Goal: Task Accomplishment & Management: Use online tool/utility

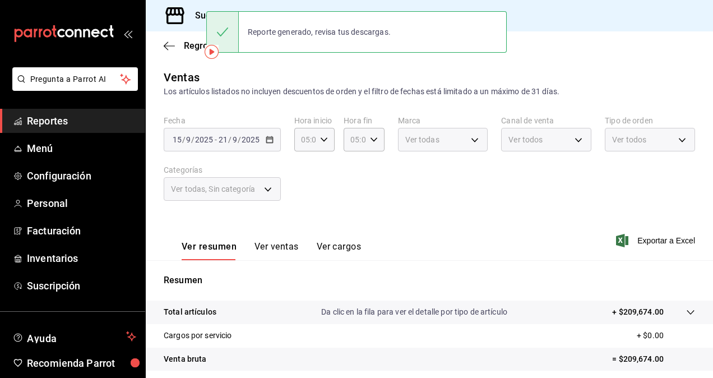
scroll to position [26, 0]
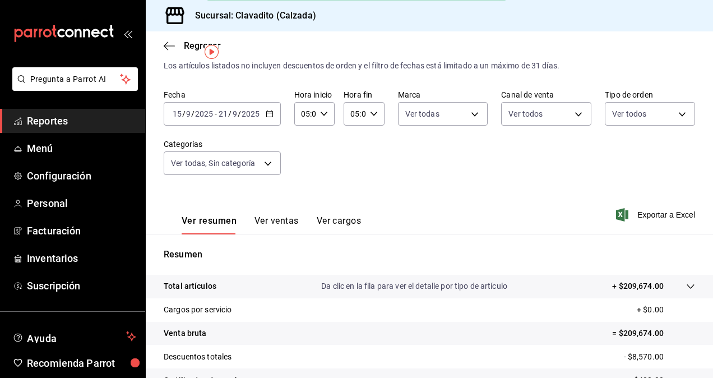
click at [267, 116] on icon "button" at bounding box center [270, 114] width 8 height 8
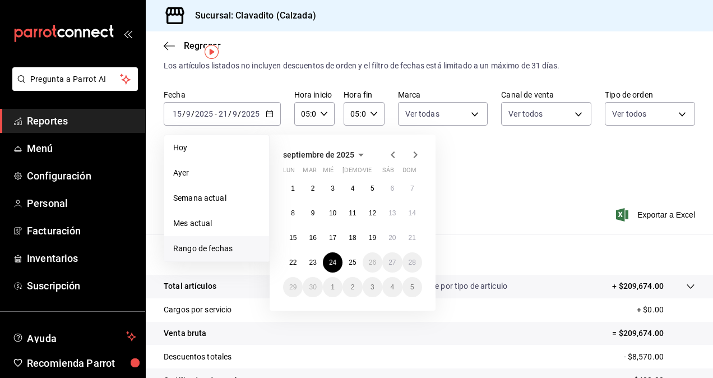
click at [334, 260] on abbr "24" at bounding box center [332, 263] width 7 height 8
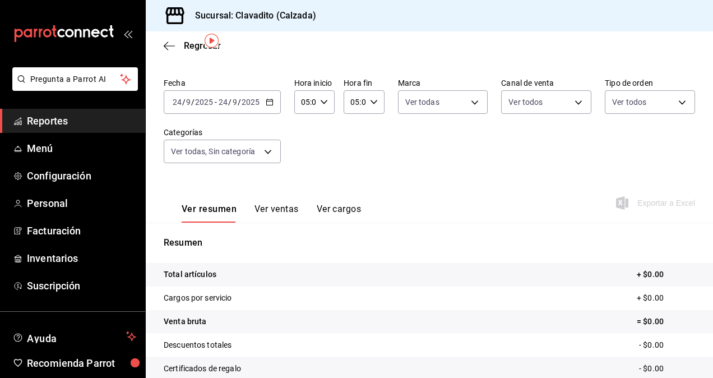
scroll to position [38, 0]
click at [276, 153] on body "Pregunta a Parrot AI Reportes Menú Configuración Personal Facturación Inventari…" at bounding box center [356, 189] width 713 height 378
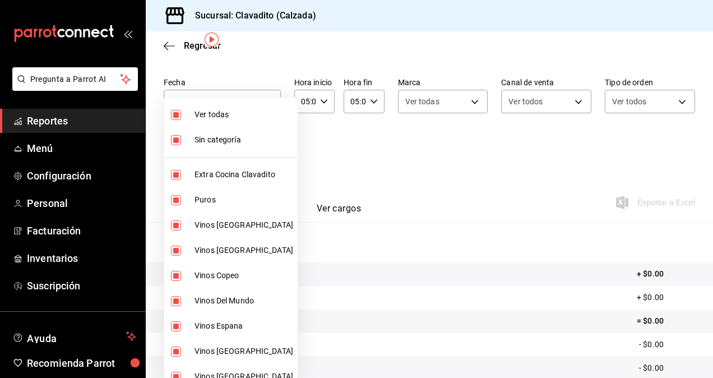
click at [312, 164] on div at bounding box center [356, 189] width 713 height 378
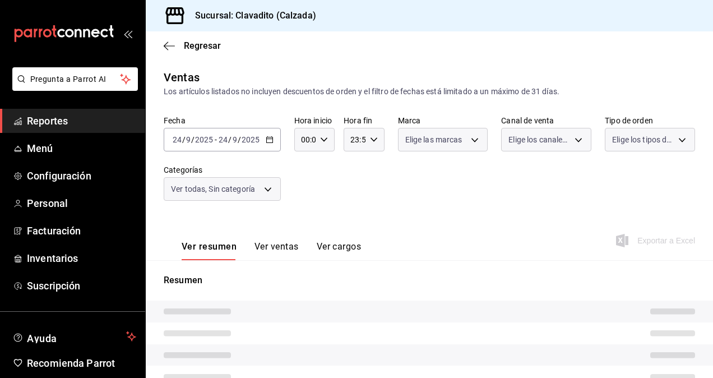
type input "05:00"
type input "baf57ed1-919f-4c82-8763-5f61bb5ecf6c,a733550a-1833-4f39-b337-4b288d8ef239,37b97…"
type input "7c6329b2-7c80-4d0a-92e1-359a60270725"
type input "PARROT,UBER_EATS,RAPPI,DIDI_FOOD,ONLINE"
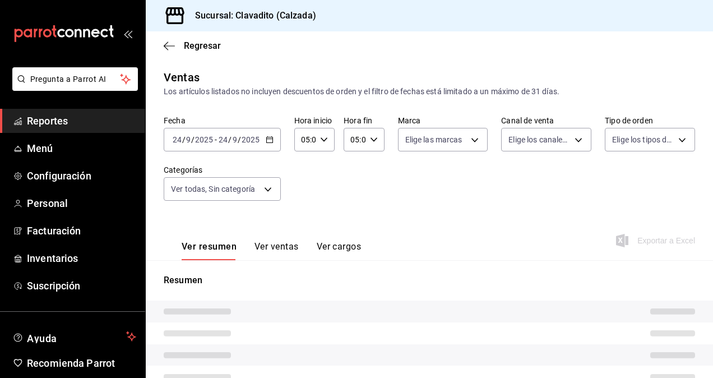
type input "20a2434e-5507-4b1d-99f8-d1d700608abd,c8008fd8-0959-4104-94f5-898138fc7a10,5c160…"
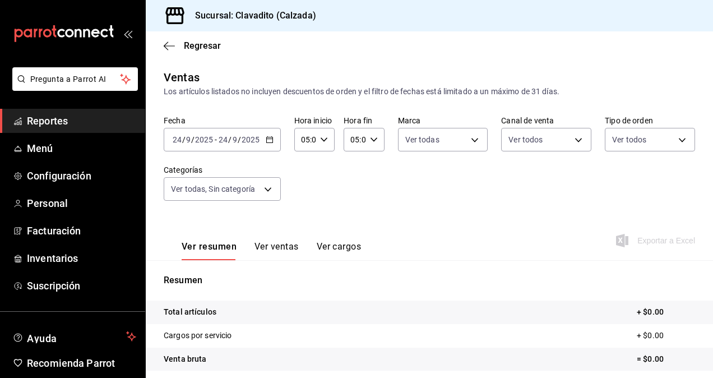
click at [265, 145] on div "[DATE] [DATE] - [DATE] [DATE]" at bounding box center [222, 140] width 117 height 24
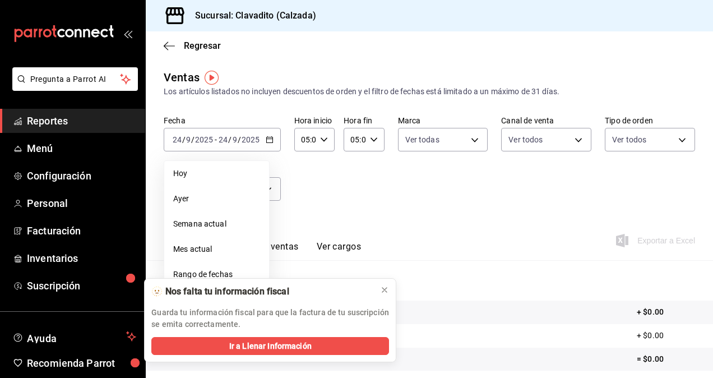
click at [401, 197] on div "Fecha 2025-09-24 24 / 9 / 2025 - 2025-09-24 24 / 9 / 2025 Hoy Ayer Semana actua…" at bounding box center [430, 165] width 532 height 99
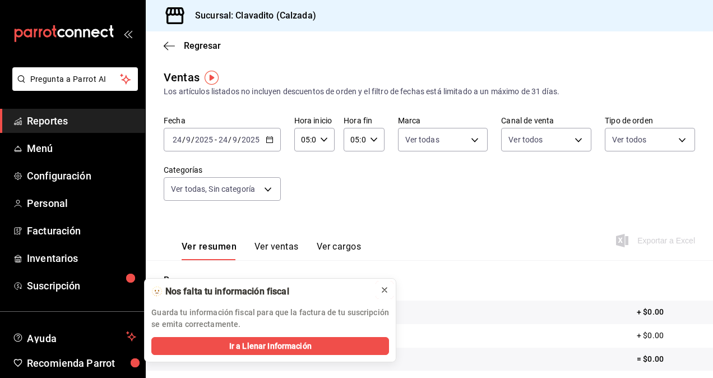
click at [380, 289] on button at bounding box center [385, 290] width 18 height 18
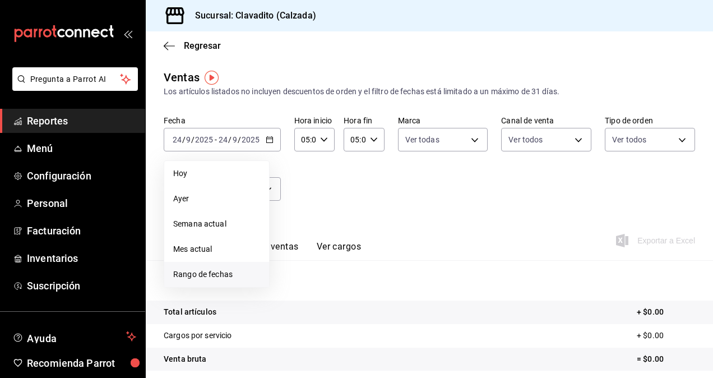
click at [207, 267] on li "Rango de fechas" at bounding box center [216, 274] width 105 height 25
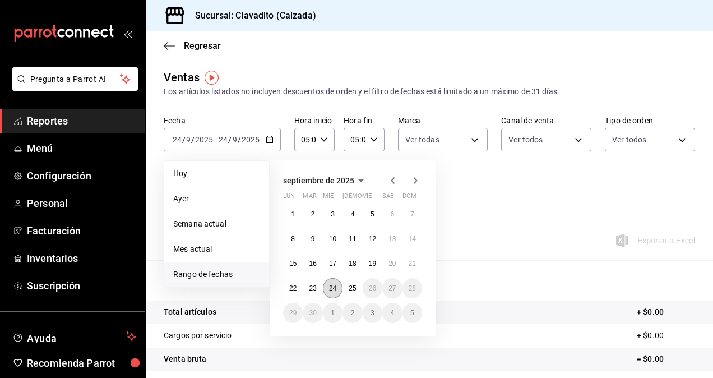
click at [333, 290] on abbr "24" at bounding box center [332, 288] width 7 height 8
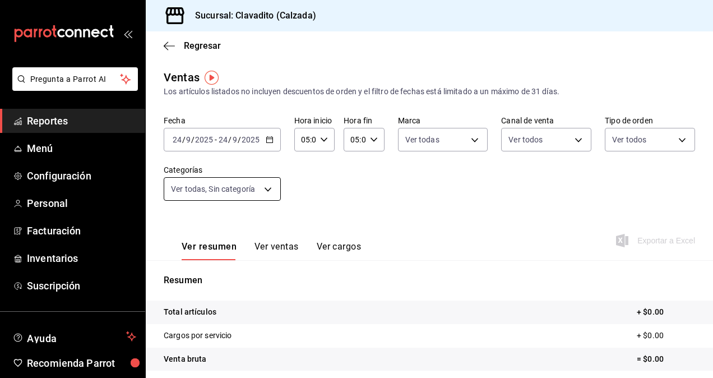
click at [267, 191] on body "Pregunta a Parrot AI Reportes Menú Configuración Personal Facturación Inventari…" at bounding box center [356, 189] width 713 height 378
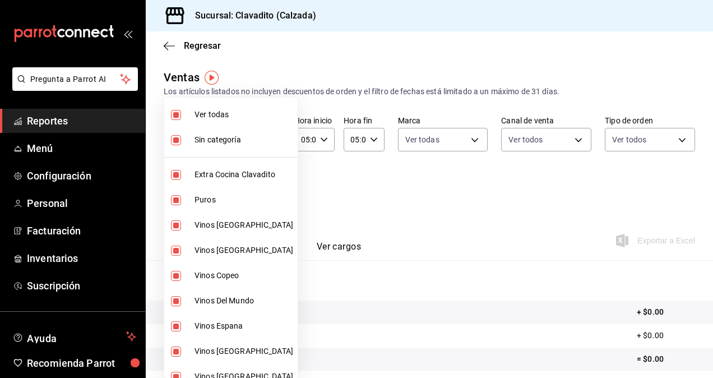
click at [221, 121] on li "Ver todas" at bounding box center [230, 114] width 133 height 25
checkbox input "false"
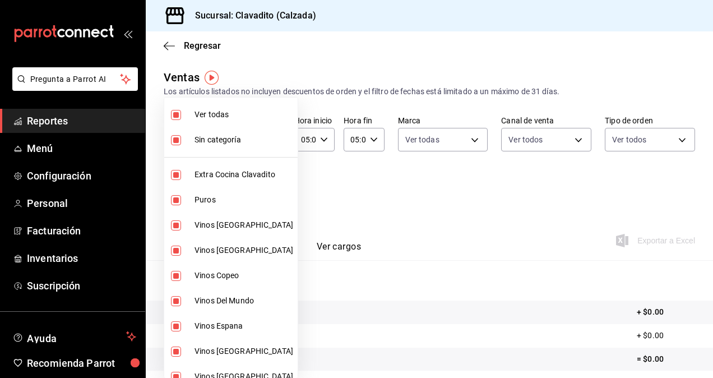
checkbox input "false"
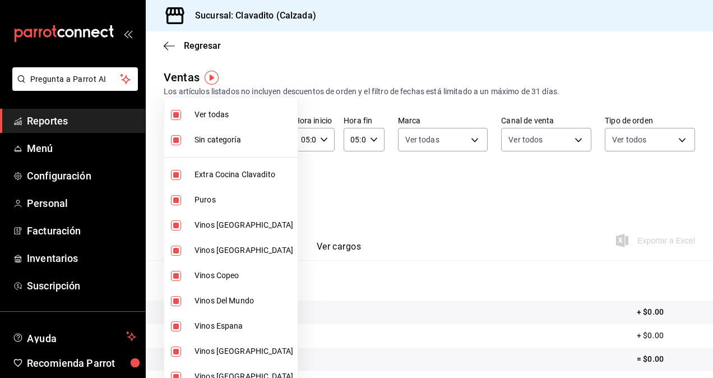
checkbox input "false"
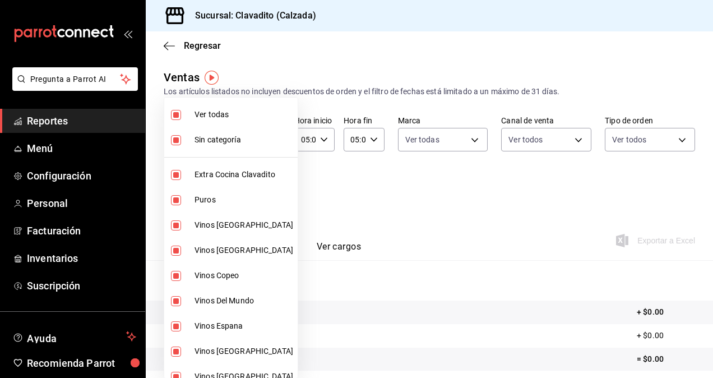
checkbox input "false"
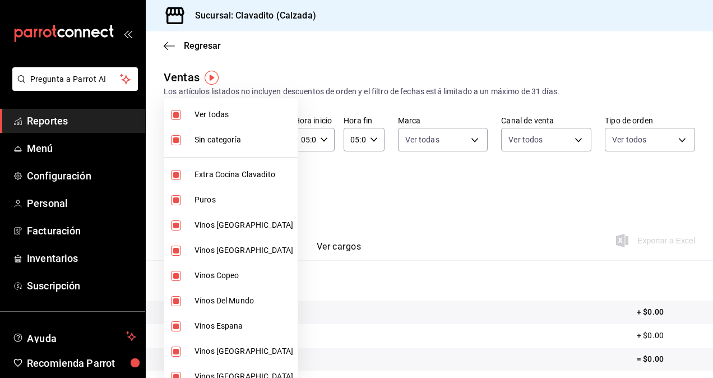
checkbox input "false"
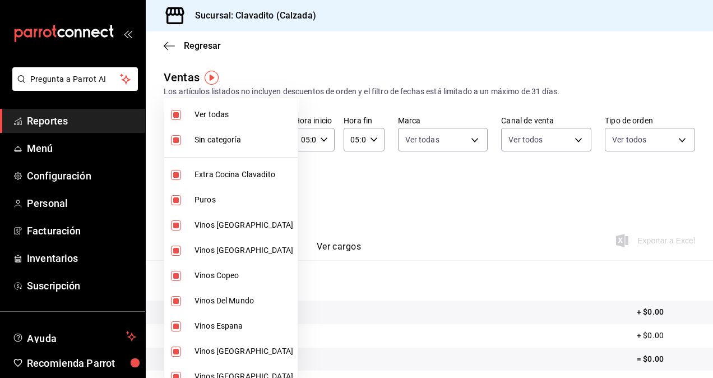
checkbox input "false"
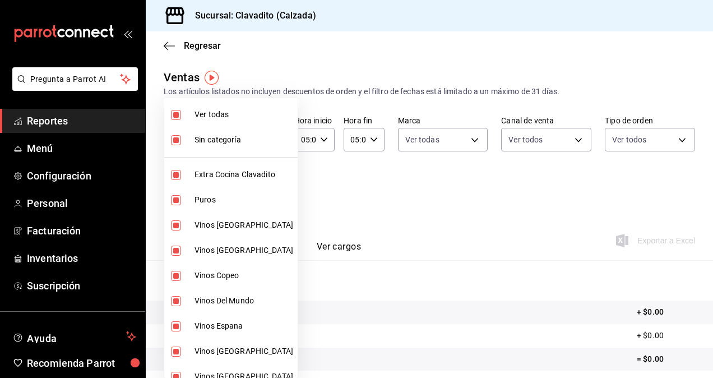
checkbox input "false"
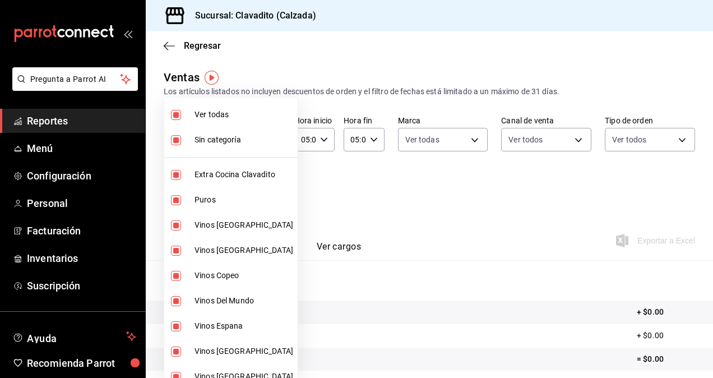
checkbox input "false"
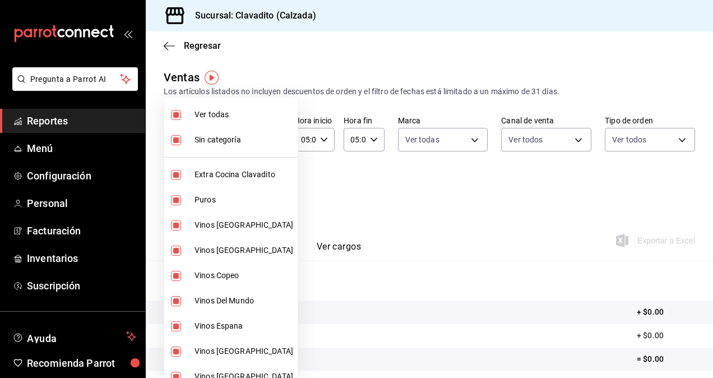
checkbox input "false"
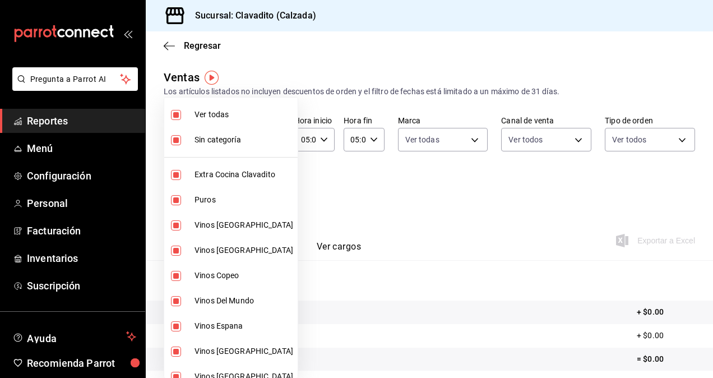
checkbox input "false"
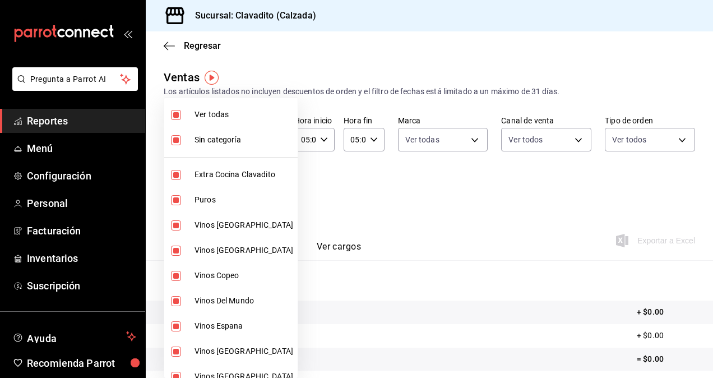
checkbox input "false"
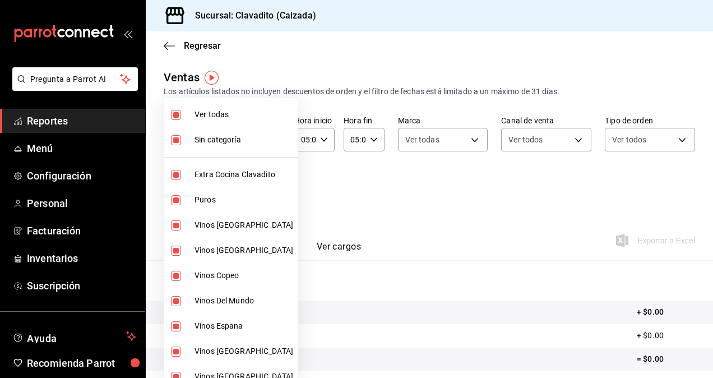
checkbox input "false"
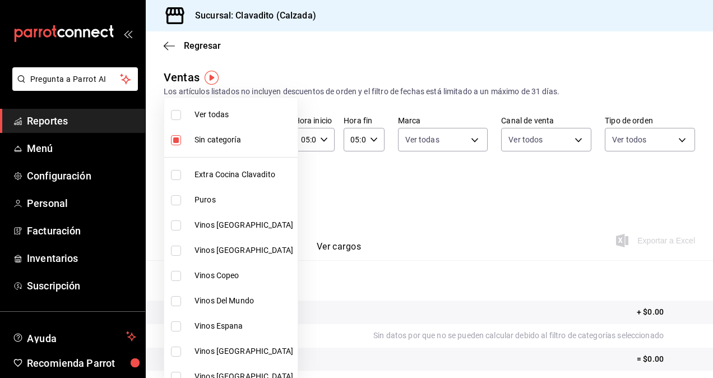
click at [221, 121] on li "Ver todas" at bounding box center [230, 114] width 133 height 25
checkbox input "false"
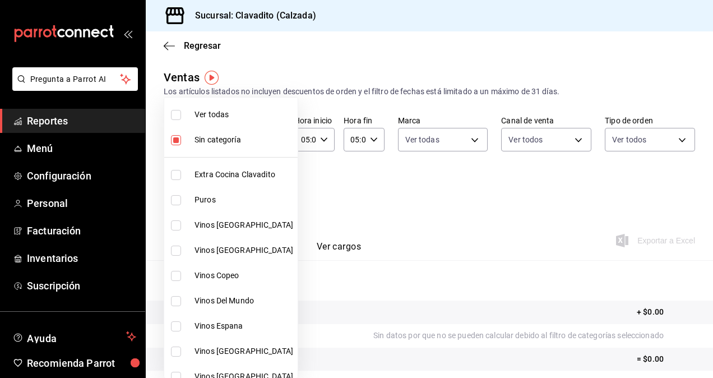
checkbox input "false"
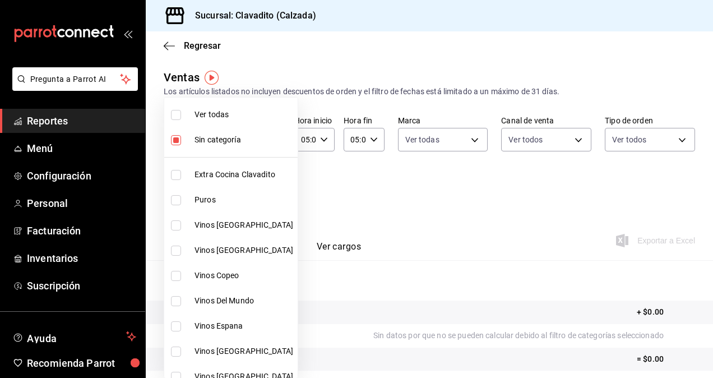
checkbox input "false"
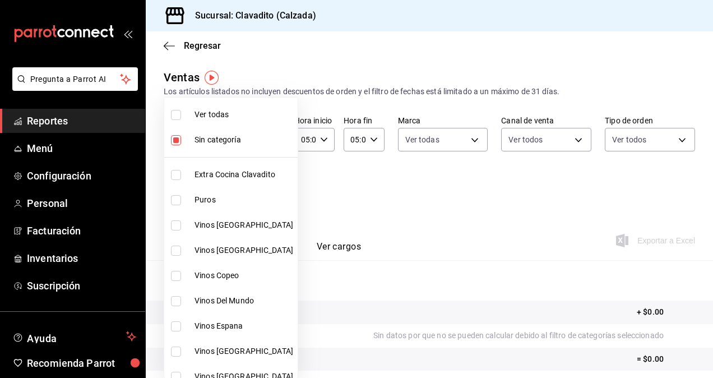
checkbox input "false"
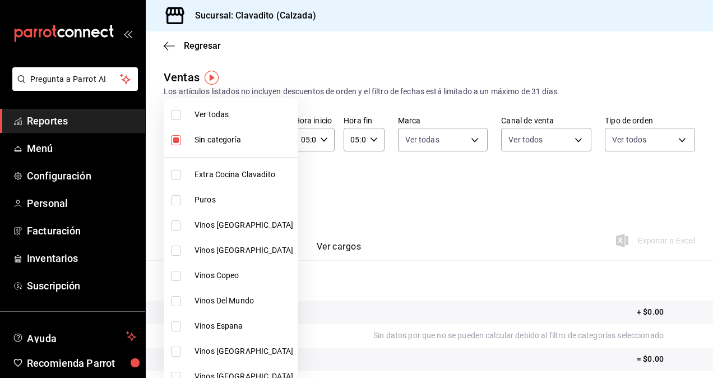
checkbox input "false"
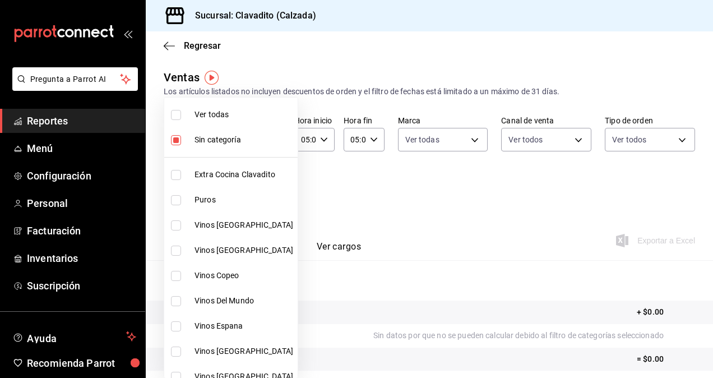
checkbox input "false"
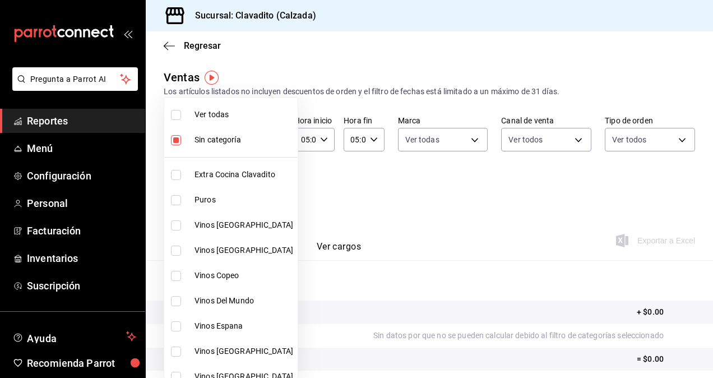
checkbox input "false"
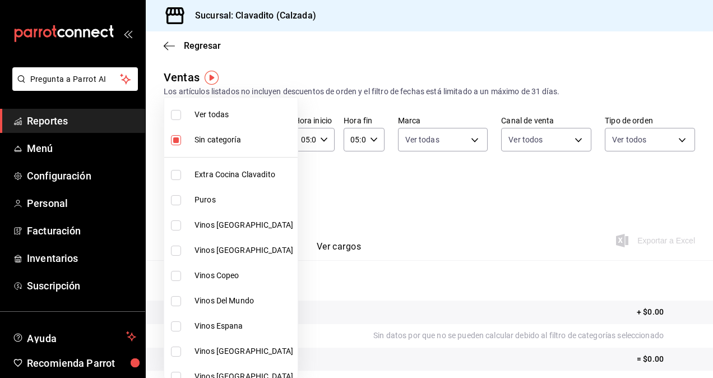
checkbox input "false"
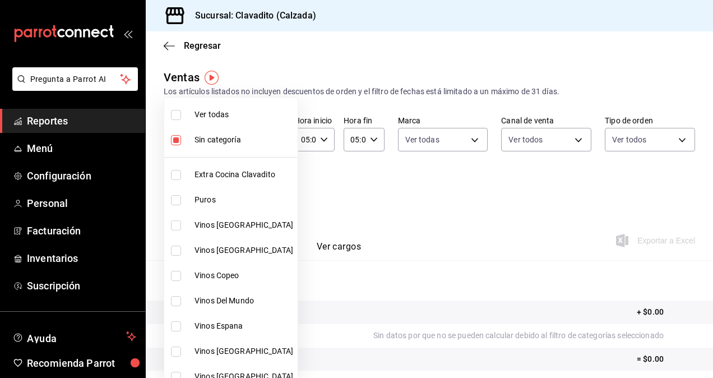
checkbox input "false"
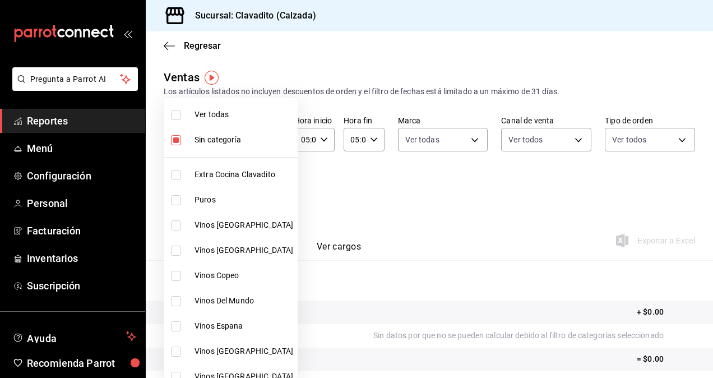
checkbox input "false"
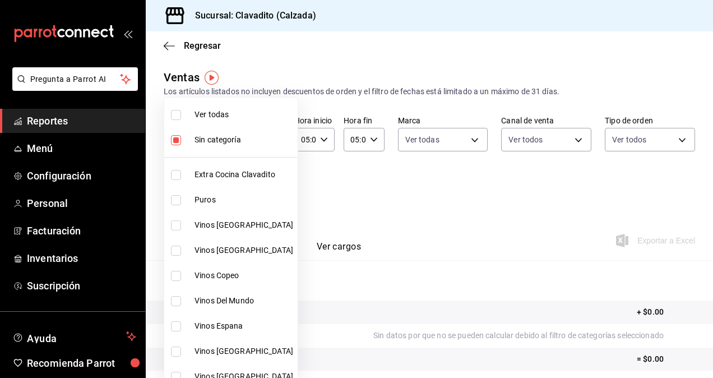
checkbox input "false"
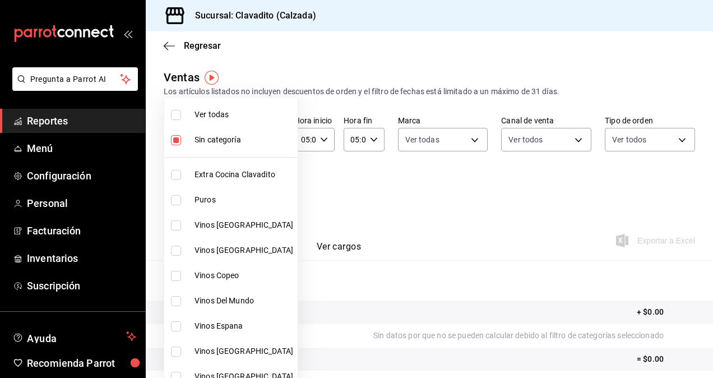
checkbox input "false"
click at [202, 140] on span "Sin categoría" at bounding box center [244, 140] width 99 height 12
checkbox input "false"
click at [177, 116] on input "checkbox" at bounding box center [176, 115] width 10 height 10
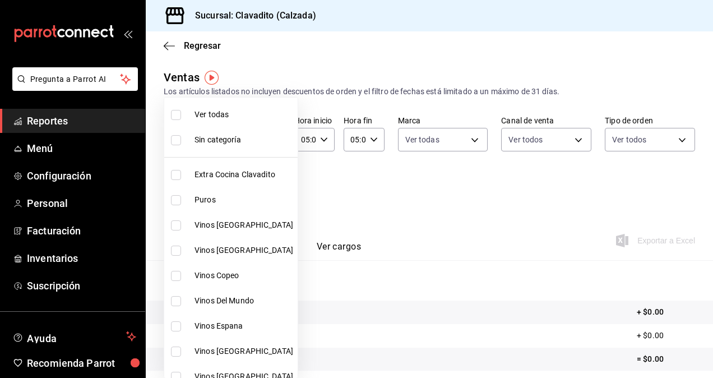
checkbox input "true"
type input "baf57ed1-919f-4c82-8763-5f61bb5ecf6c,a733550a-1833-4f39-b337-4b288d8ef239,37b97…"
checkbox input "true"
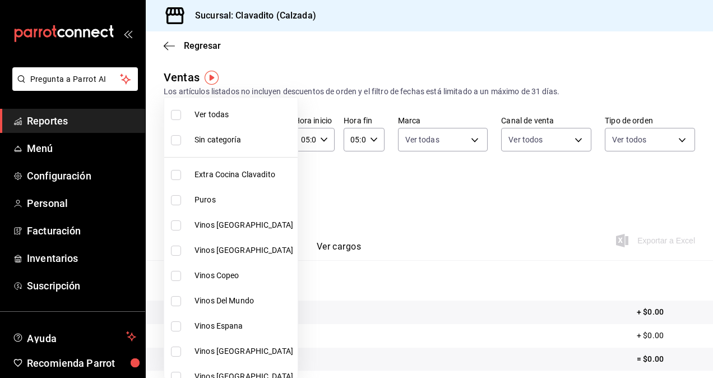
checkbox input "true"
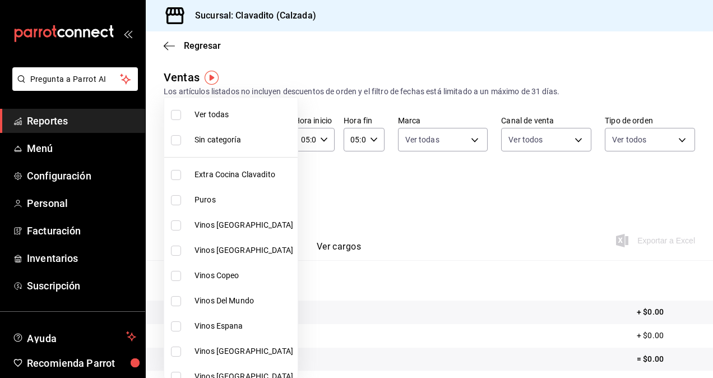
checkbox input "true"
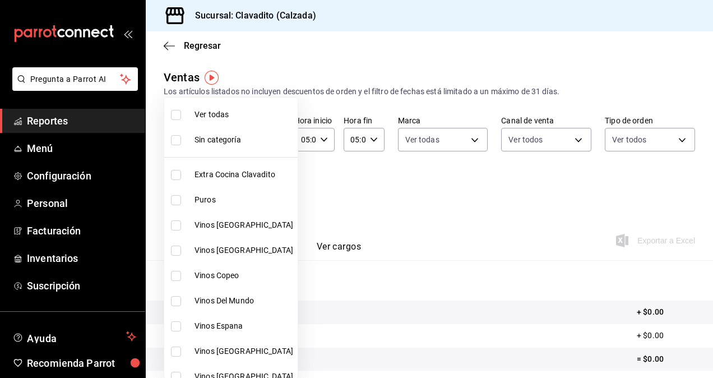
checkbox input "true"
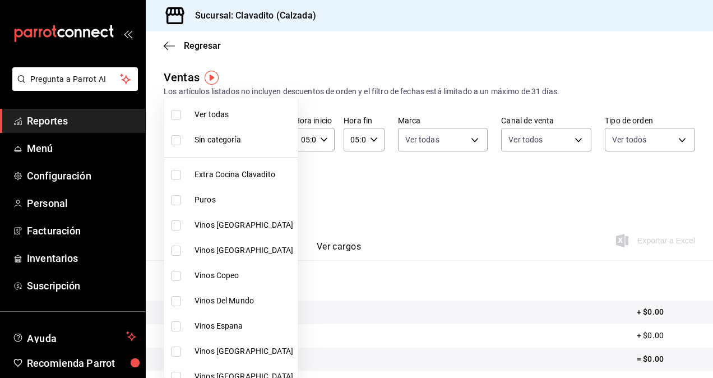
checkbox input "true"
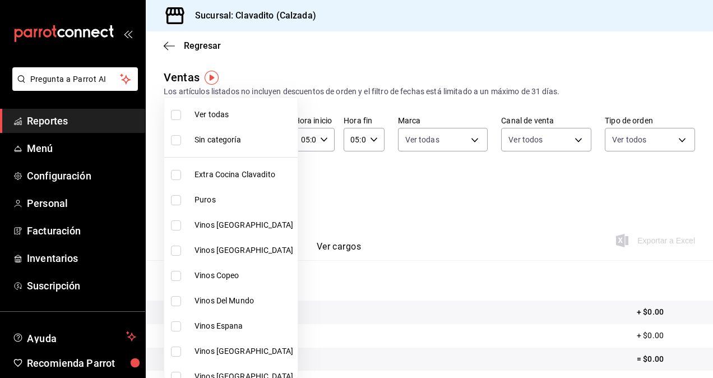
checkbox input "true"
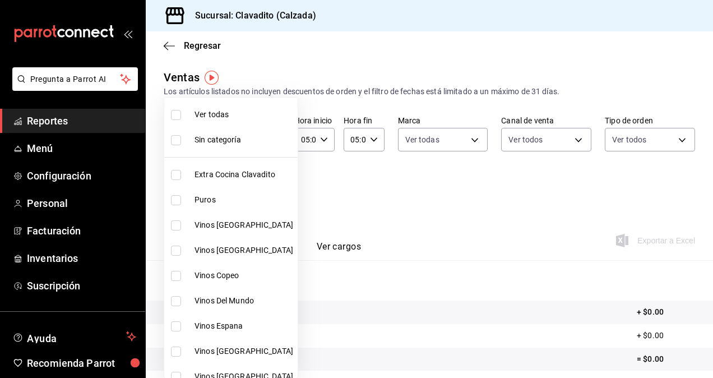
checkbox input "true"
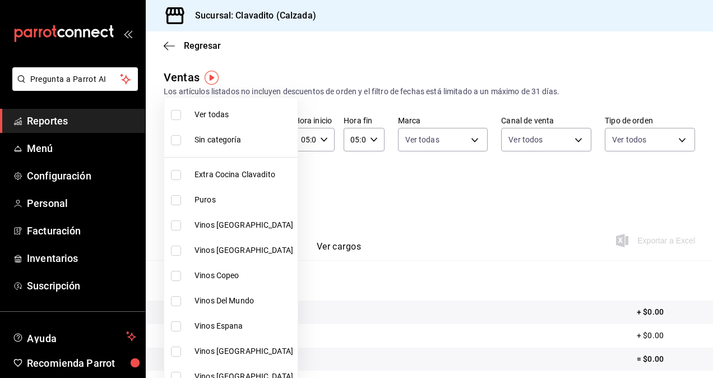
checkbox input "true"
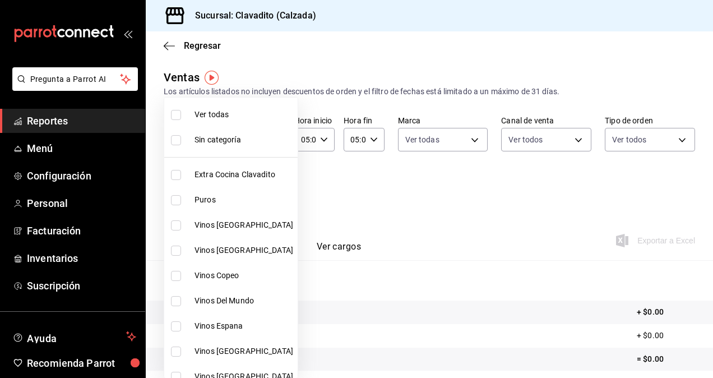
checkbox input "true"
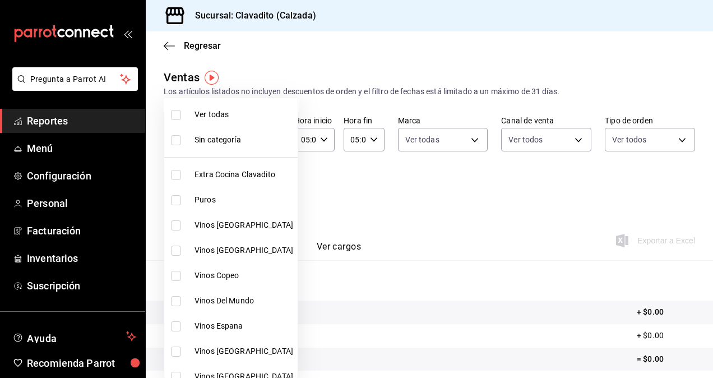
checkbox input "true"
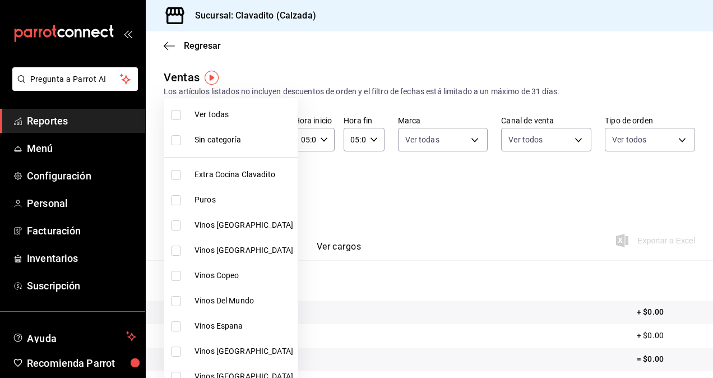
checkbox input "true"
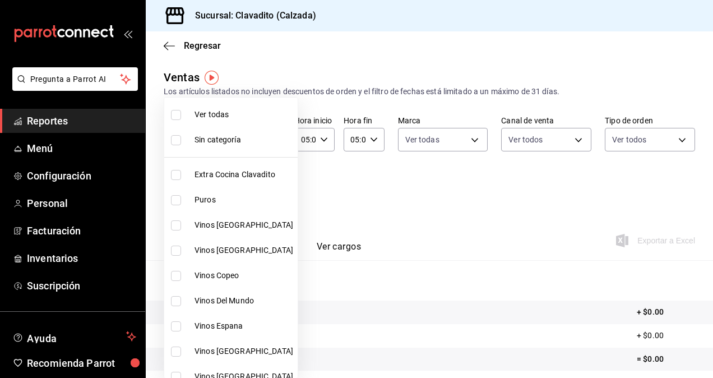
checkbox input "true"
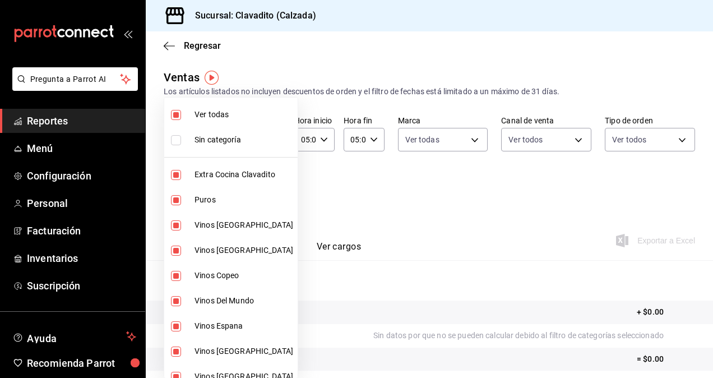
click at [419, 209] on div at bounding box center [356, 189] width 713 height 378
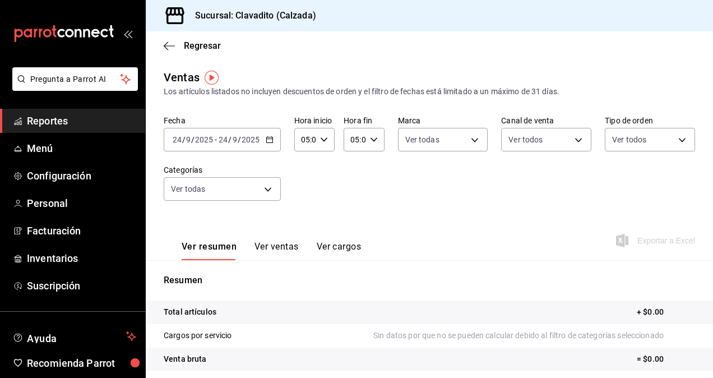
click at [268, 141] on icon "button" at bounding box center [270, 140] width 8 height 8
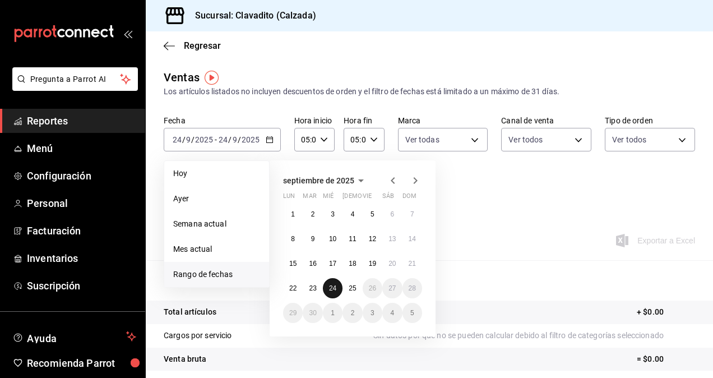
click at [333, 287] on abbr "24" at bounding box center [332, 288] width 7 height 8
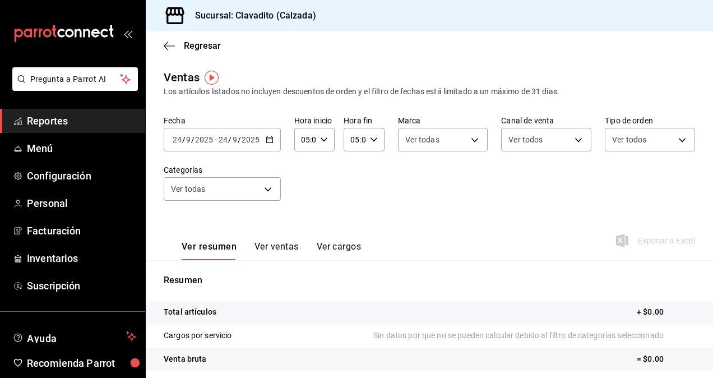
click at [276, 133] on div "2025-09-24 24 / 9 / 2025 - 2025-09-24 24 / 9 / 2025" at bounding box center [222, 140] width 117 height 24
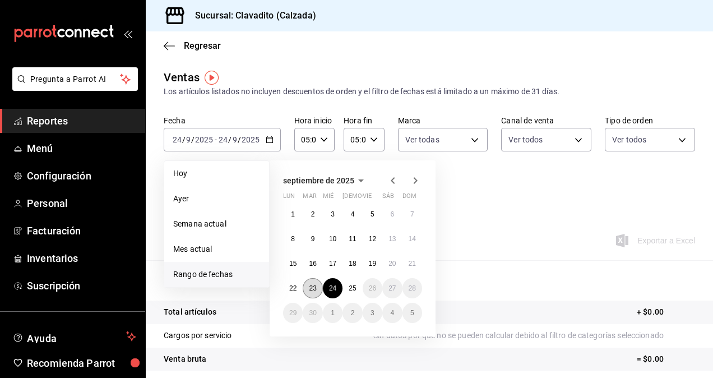
click at [308, 288] on button "23" at bounding box center [313, 288] width 20 height 20
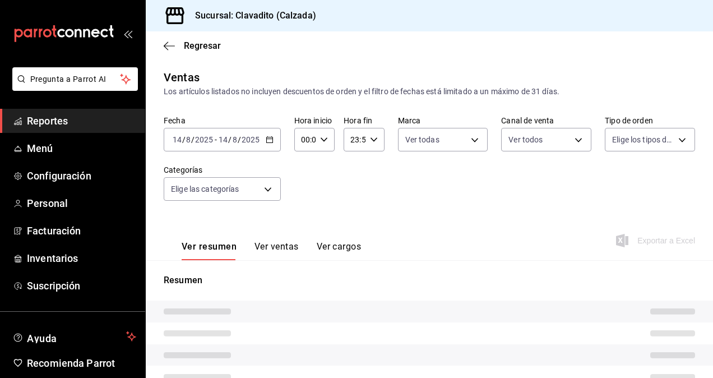
type input "7c6329b2-7c80-4d0a-92e1-359a60270725"
type input "PARROT,UBER_EATS,RAPPI,DIDI_FOOD,ONLINE"
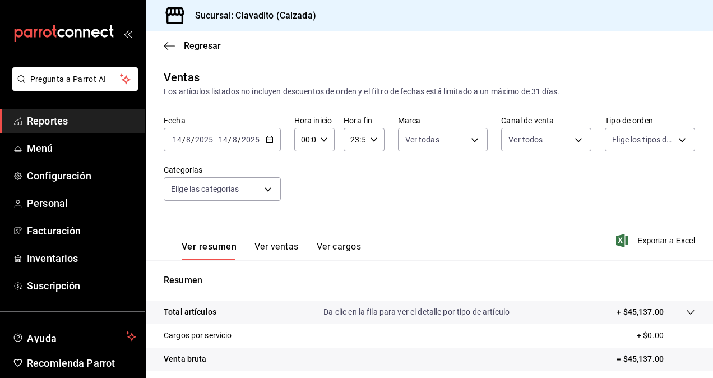
click at [269, 141] on icon "button" at bounding box center [270, 140] width 8 height 8
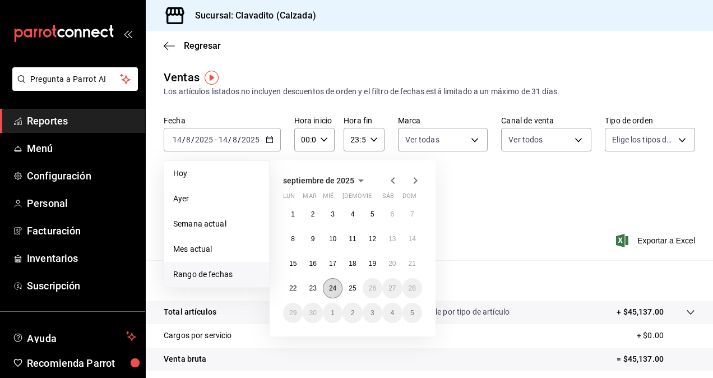
click at [333, 282] on button "24" at bounding box center [333, 288] width 20 height 20
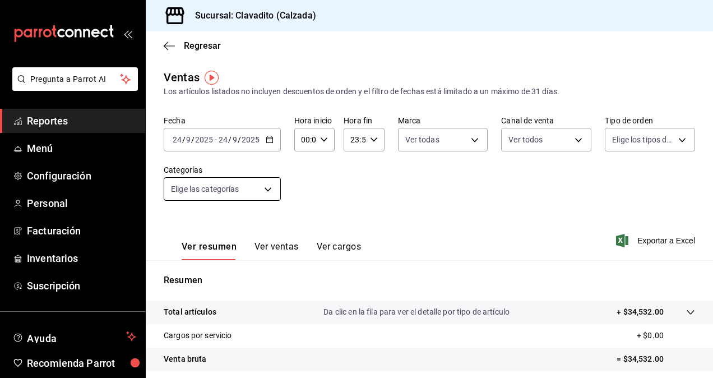
click at [264, 192] on body "Pregunta a Parrot AI Reportes Menú Configuración Personal Facturación Inventari…" at bounding box center [356, 189] width 713 height 378
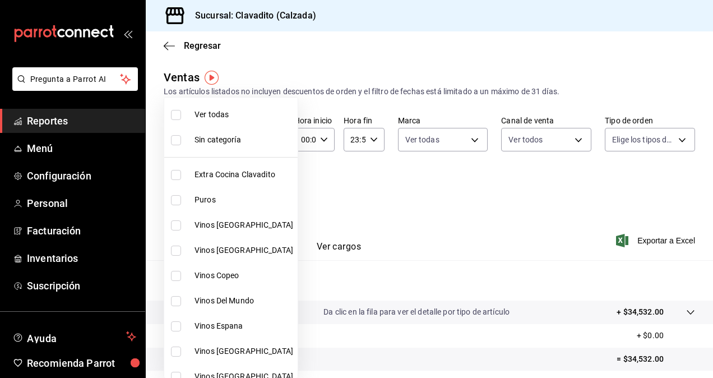
click at [387, 182] on div at bounding box center [356, 189] width 713 height 378
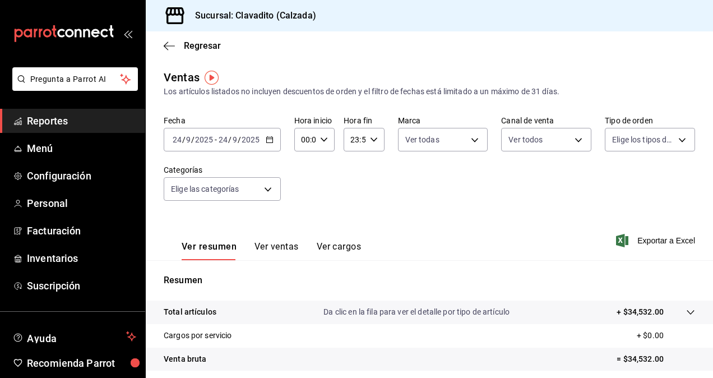
click at [317, 137] on div "00:00 Hora inicio" at bounding box center [314, 140] width 40 height 24
click at [308, 163] on button "05" at bounding box center [304, 158] width 16 height 22
type input "05:00"
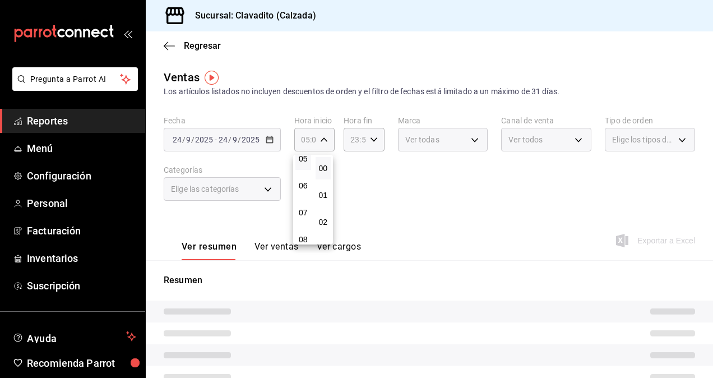
click at [370, 139] on div at bounding box center [356, 189] width 713 height 378
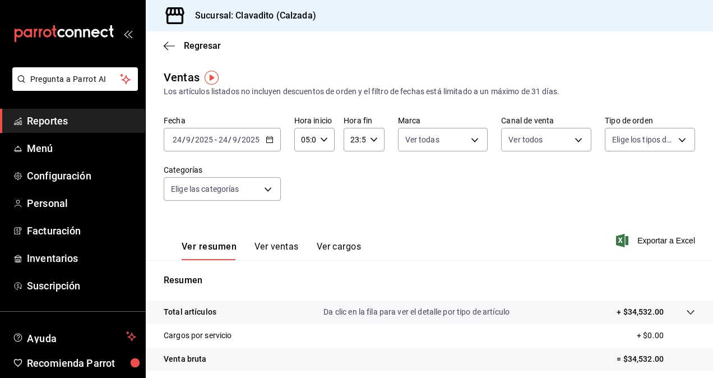
click at [375, 140] on div "23:59 Hora fin" at bounding box center [364, 140] width 40 height 24
click at [352, 223] on button "05" at bounding box center [352, 233] width 16 height 22
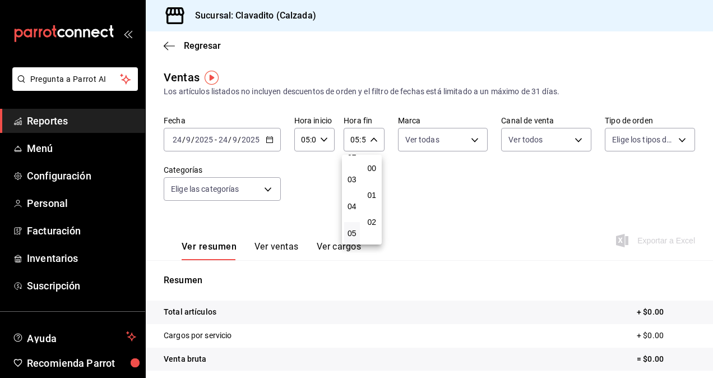
click at [372, 155] on div "00" at bounding box center [372, 168] width 20 height 27
click at [372, 165] on span "00" at bounding box center [372, 168] width 2 height 9
type input "05:00"
click at [426, 185] on div at bounding box center [356, 189] width 713 height 378
click at [279, 182] on body "Pregunta a Parrot AI Reportes Menú Configuración Personal Facturación Inventari…" at bounding box center [356, 189] width 713 height 378
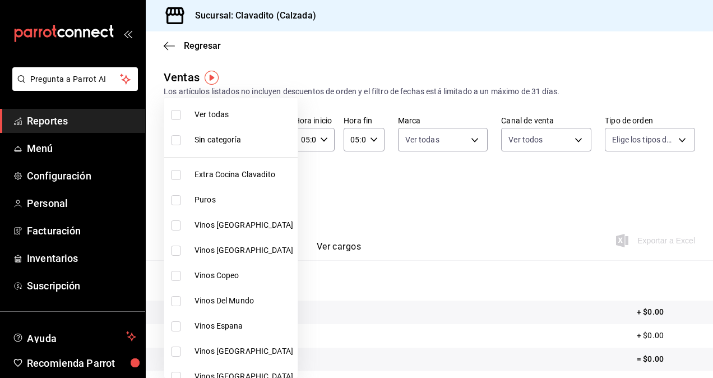
click at [264, 190] on li "Puros" at bounding box center [230, 199] width 133 height 25
type input "a733550a-1833-4f39-b337-4b288d8ef239"
checkbox input "true"
click at [186, 117] on li "Ver todas" at bounding box center [230, 114] width 133 height 25
type input "baf57ed1-919f-4c82-8763-5f61bb5ecf6c,a733550a-1833-4f39-b337-4b288d8ef239,37b97…"
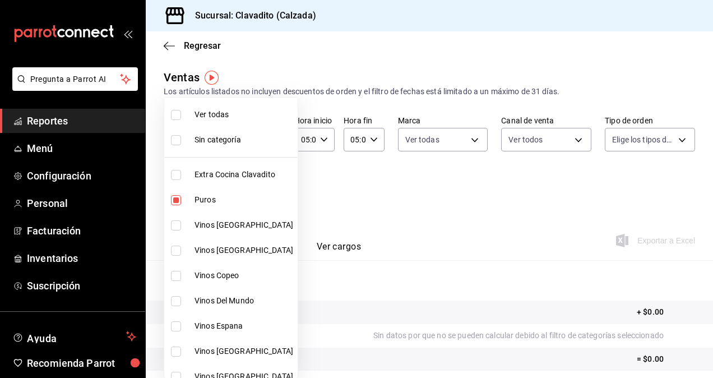
checkbox input "true"
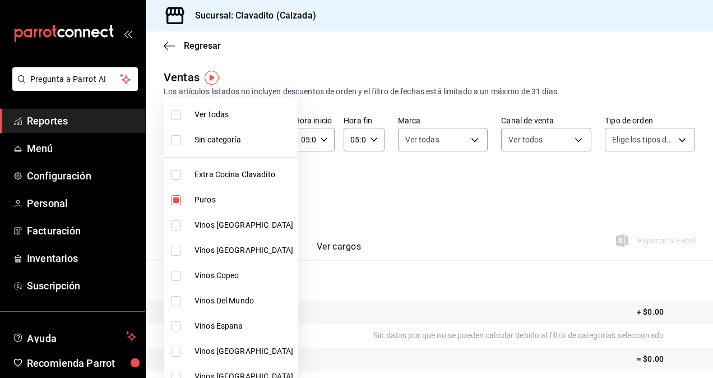
checkbox input "true"
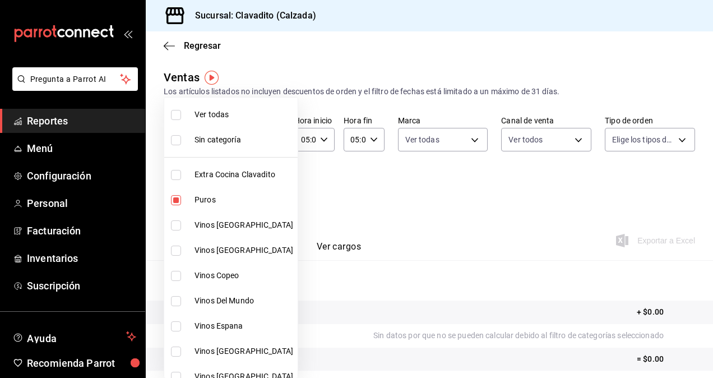
checkbox input "true"
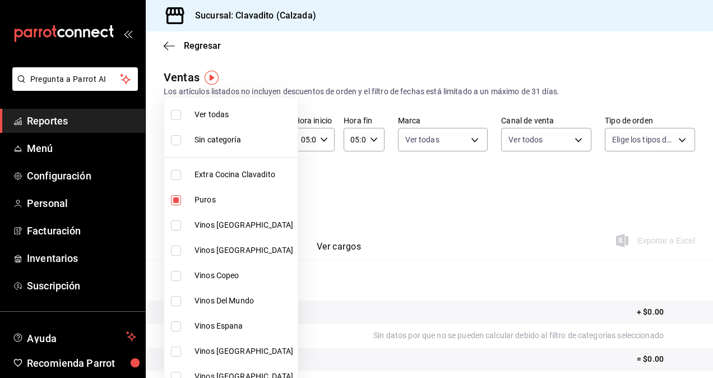
checkbox input "true"
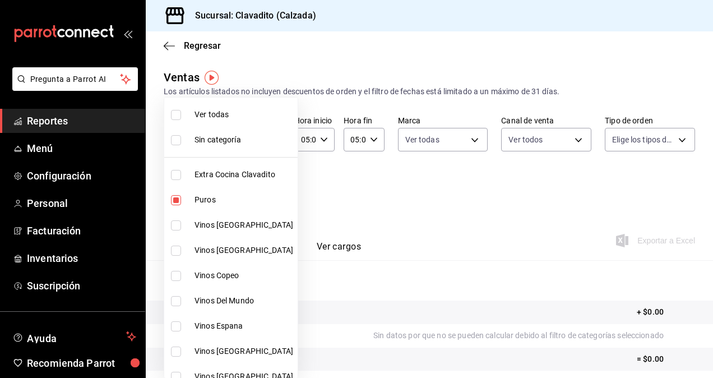
checkbox input "true"
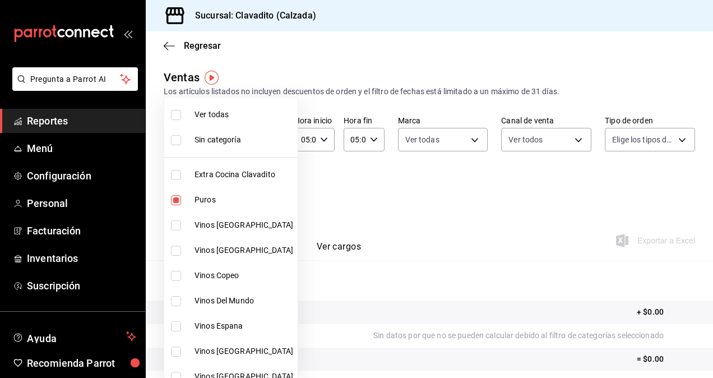
checkbox input "true"
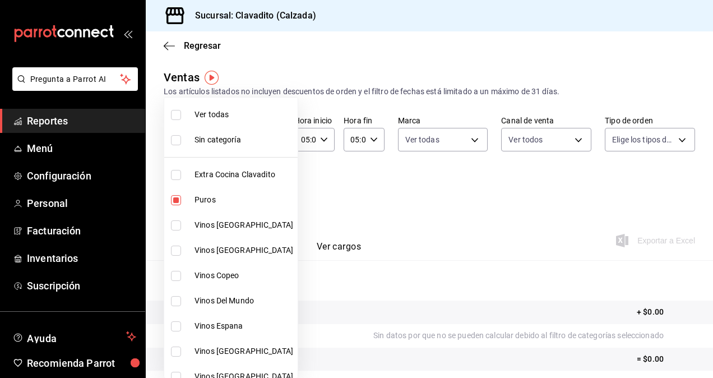
checkbox input "true"
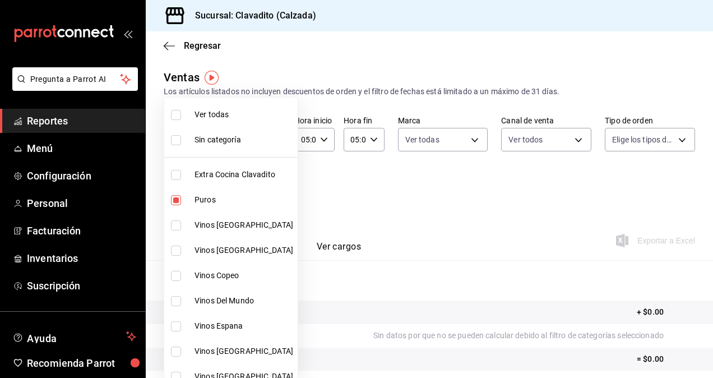
checkbox input "true"
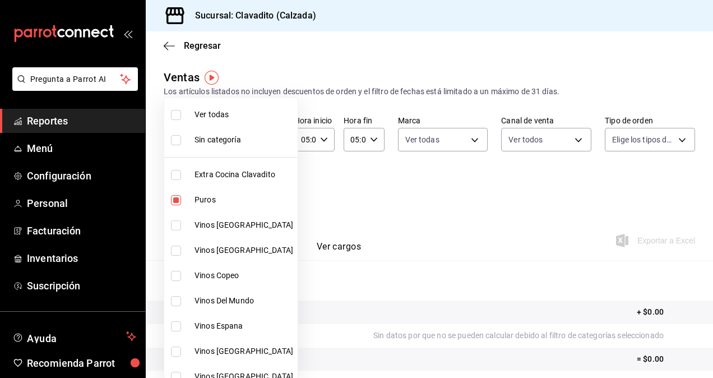
checkbox input "true"
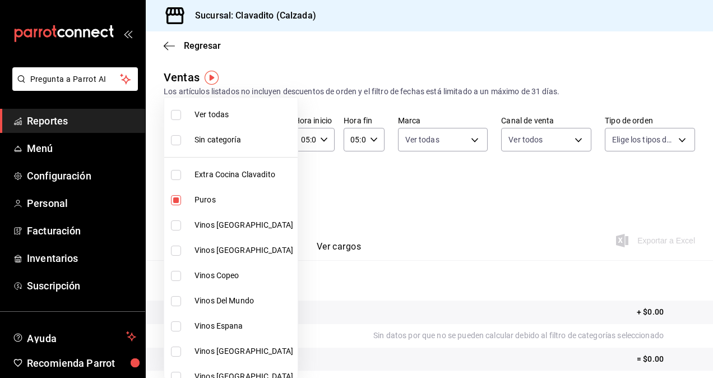
checkbox input "true"
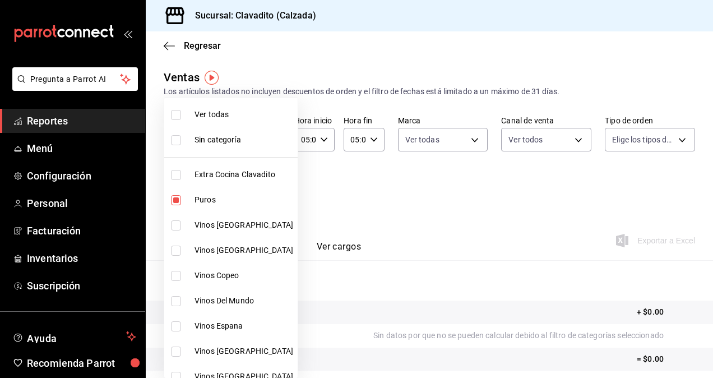
checkbox input "true"
click at [180, 141] on input "checkbox" at bounding box center [176, 140] width 10 height 10
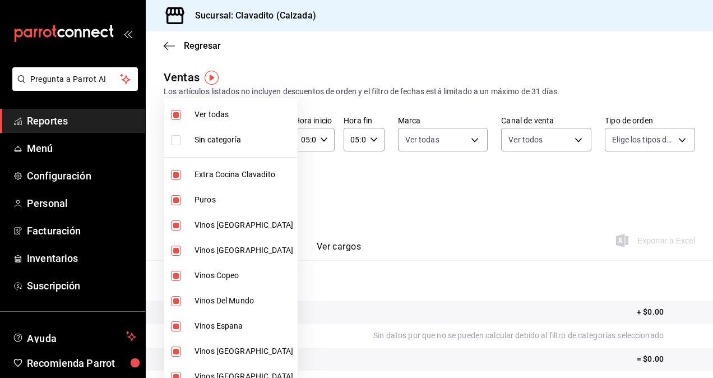
checkbox input "true"
click at [380, 209] on div at bounding box center [356, 189] width 713 height 378
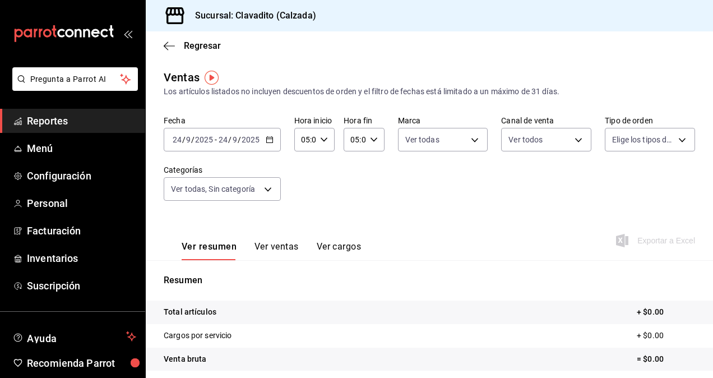
click at [325, 142] on icon "button" at bounding box center [324, 140] width 8 height 8
click at [308, 173] on button "00" at bounding box center [304, 168] width 16 height 22
type input "00:00"
click at [364, 132] on div at bounding box center [356, 189] width 713 height 378
click at [373, 140] on icon "button" at bounding box center [374, 140] width 8 height 8
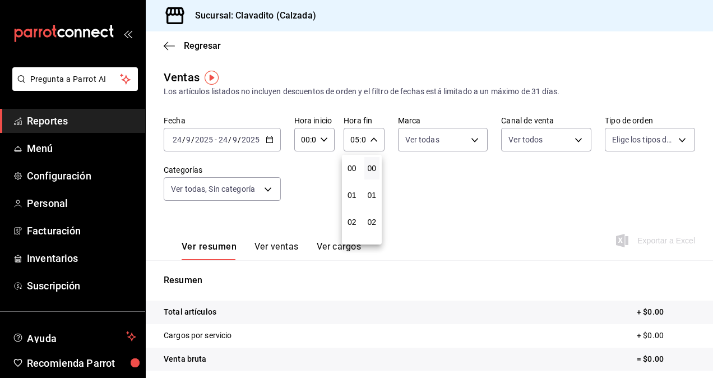
click at [353, 170] on span "00" at bounding box center [352, 168] width 2 height 9
type input "00:00"
click at [371, 169] on span "00" at bounding box center [372, 168] width 2 height 9
click at [444, 178] on div at bounding box center [356, 189] width 713 height 378
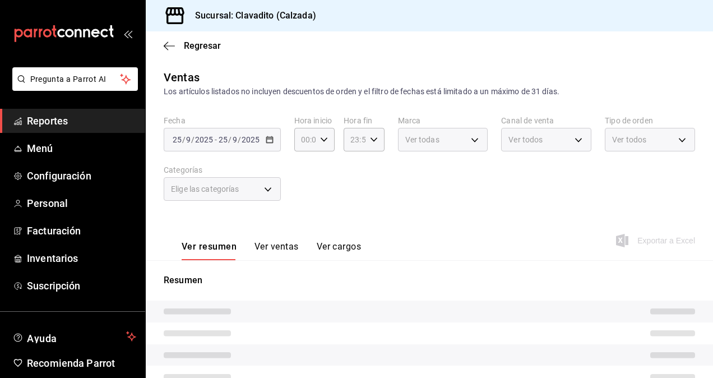
type input "00:00"
type input "baf57ed1-919f-4c82-8763-5f61bb5ecf6c,a733550a-1833-4f39-b337-4b288d8ef239,37b97…"
type input "7c6329b2-7c80-4d0a-92e1-359a60270725"
type input "PARROT,UBER_EATS,RAPPI,DIDI_FOOD,ONLINE"
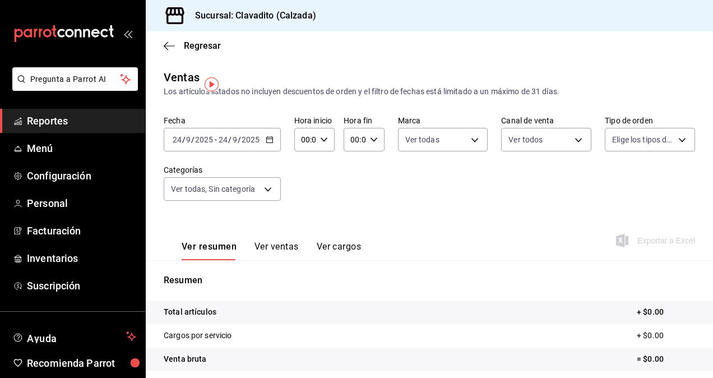
click at [266, 147] on div "2025-09-24 24 / 9 / 2025 - 2025-09-24 24 / 9 / 2025" at bounding box center [222, 140] width 117 height 24
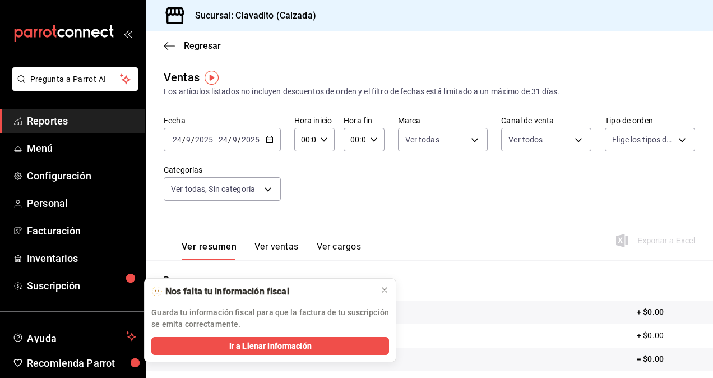
click at [353, 172] on div "Fecha 2025-09-24 24 / 9 / 2025 - 2025-09-24 24 / 9 / 2025 Hora inicio 00:00 Hor…" at bounding box center [430, 165] width 532 height 99
click at [325, 144] on div "00:00 Hora inicio" at bounding box center [314, 140] width 40 height 24
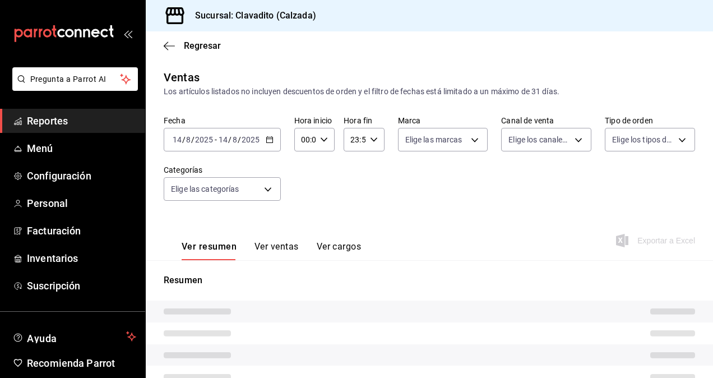
type input "7c6329b2-7c80-4d0a-92e1-359a60270725"
type input "PARROT,UBER_EATS,RAPPI,DIDI_FOOD,ONLINE"
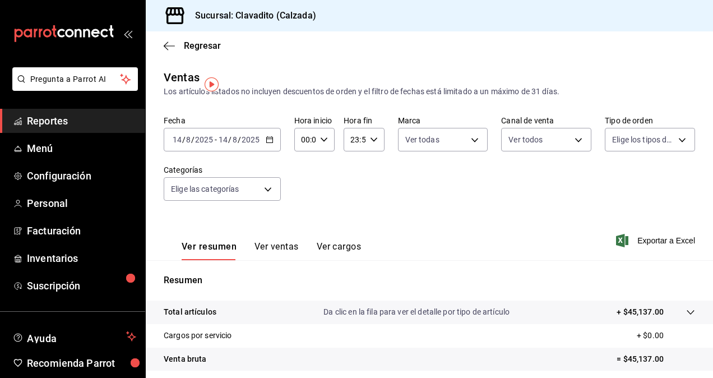
click at [271, 138] on icon "button" at bounding box center [270, 140] width 8 height 8
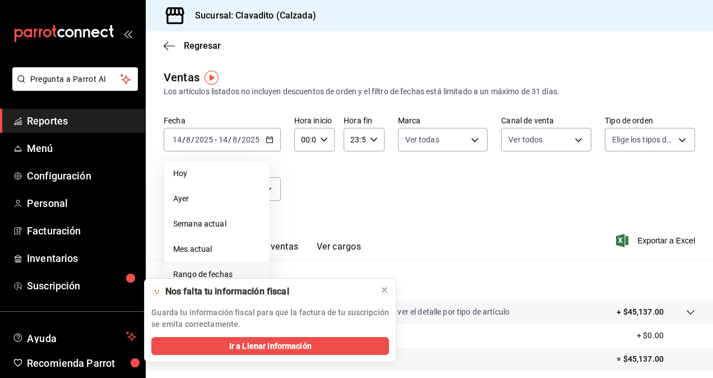
click at [193, 278] on span "Rango de fechas" at bounding box center [216, 275] width 87 height 12
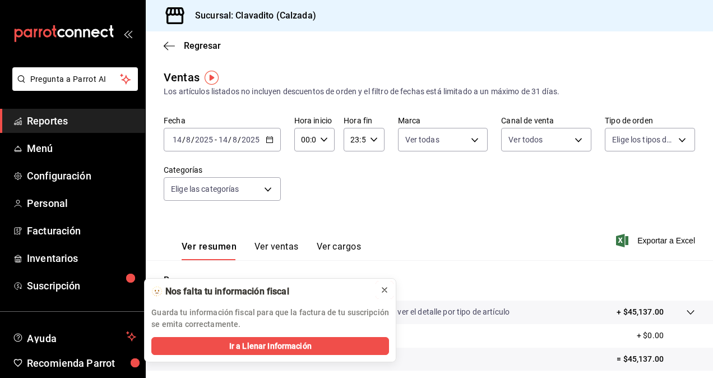
click at [380, 287] on button at bounding box center [385, 290] width 18 height 18
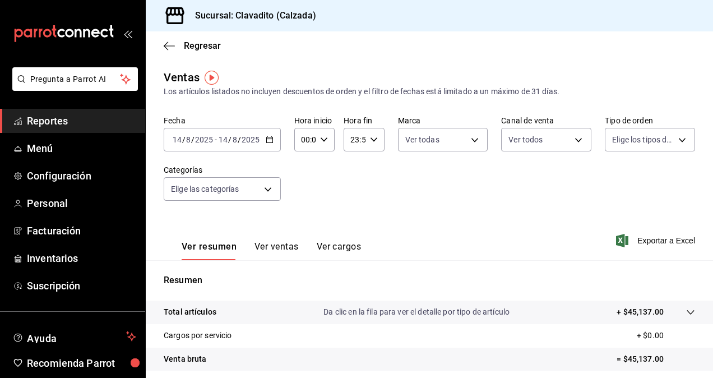
click at [261, 132] on div "[DATE] [DATE] - [DATE] [DATE]" at bounding box center [222, 140] width 117 height 24
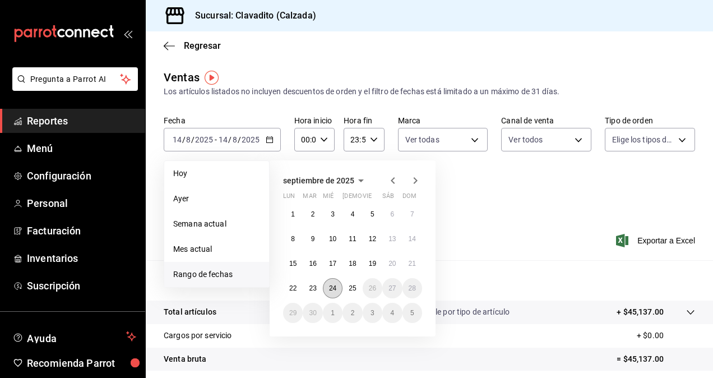
click at [328, 285] on button "24" at bounding box center [333, 288] width 20 height 20
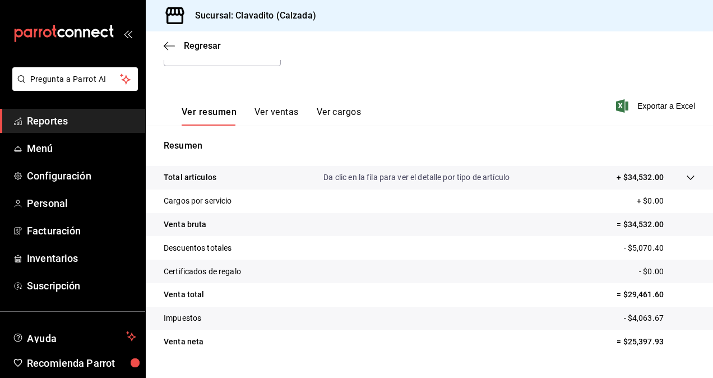
scroll to position [129, 0]
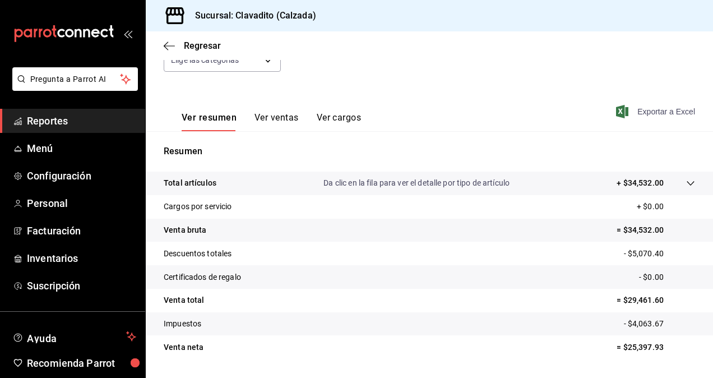
click at [647, 110] on span "Exportar a Excel" at bounding box center [657, 111] width 77 height 13
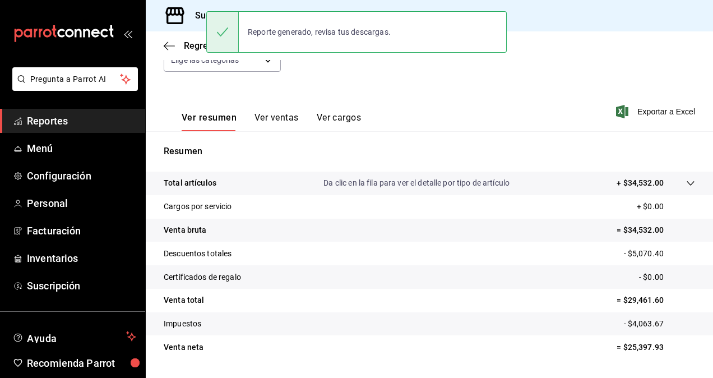
click at [52, 117] on span "Reportes" at bounding box center [81, 120] width 109 height 15
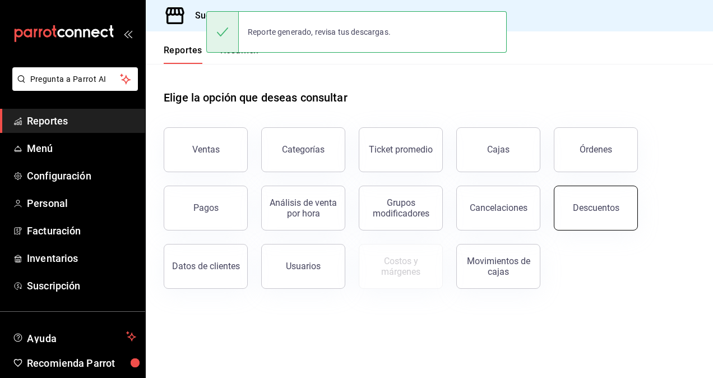
click at [585, 191] on button "Descuentos" at bounding box center [596, 208] width 84 height 45
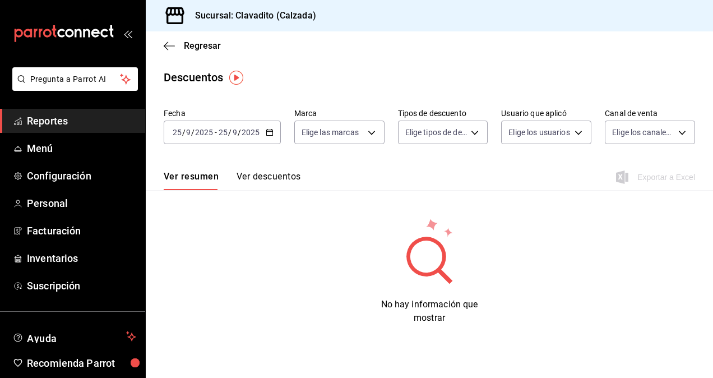
click at [268, 132] on \(Stroke\) "button" at bounding box center [269, 131] width 6 height 1
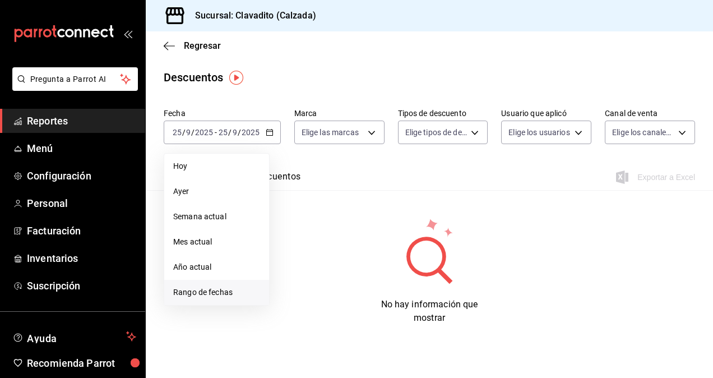
click at [233, 298] on li "Rango de fechas" at bounding box center [216, 292] width 105 height 25
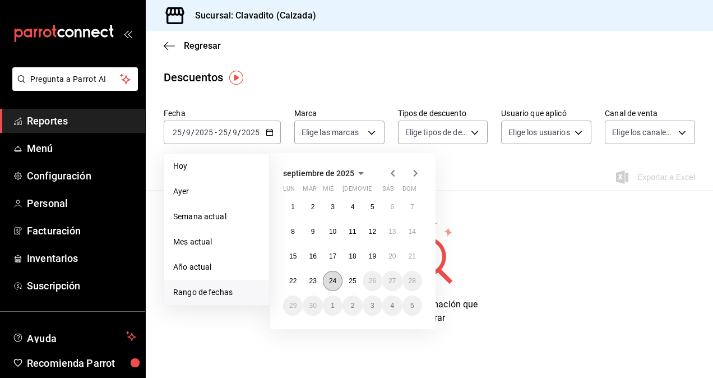
click at [335, 274] on button "24" at bounding box center [333, 281] width 20 height 20
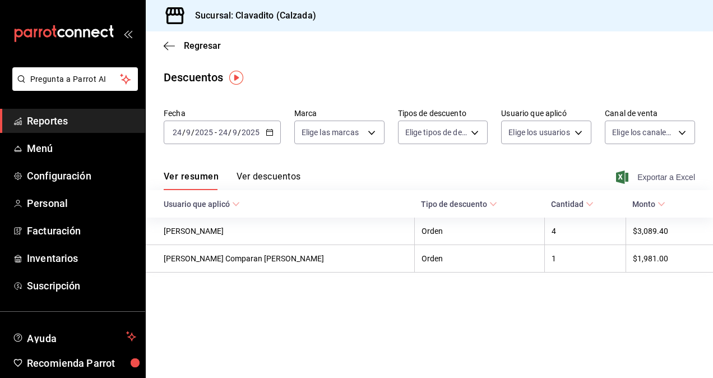
click at [647, 175] on span "Exportar a Excel" at bounding box center [657, 176] width 77 height 13
click at [73, 120] on span "Reportes" at bounding box center [81, 120] width 109 height 15
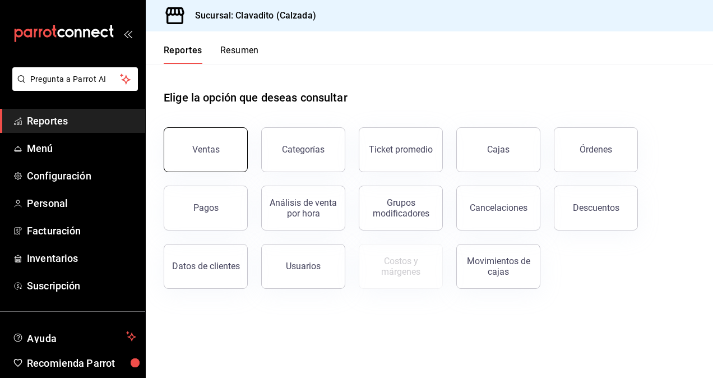
click at [221, 154] on button "Ventas" at bounding box center [206, 149] width 84 height 45
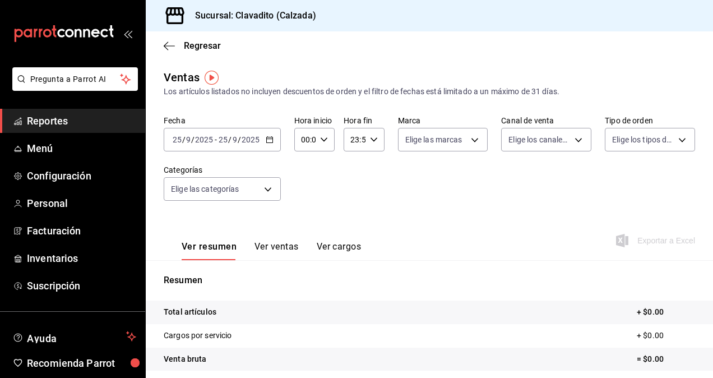
click at [269, 141] on icon "button" at bounding box center [270, 140] width 8 height 8
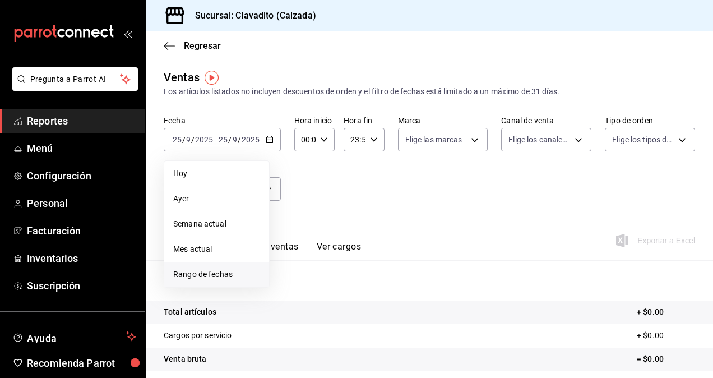
click at [181, 274] on span "Rango de fechas" at bounding box center [216, 275] width 87 height 12
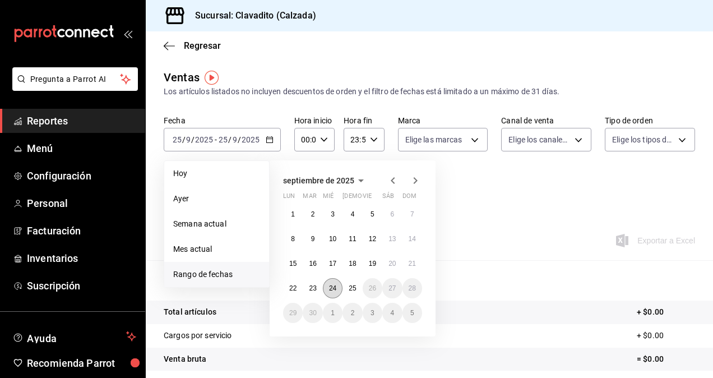
click at [334, 289] on abbr "24" at bounding box center [332, 288] width 7 height 8
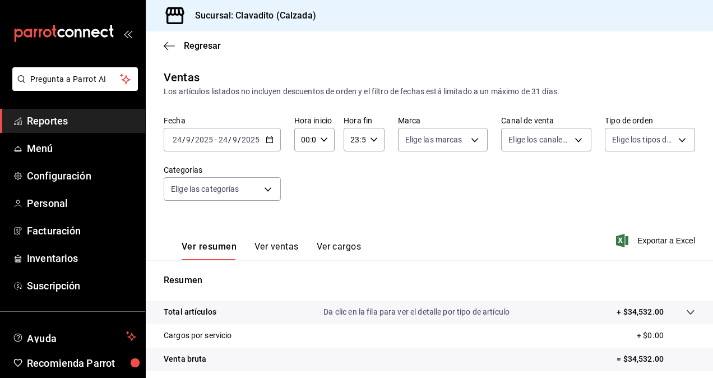
scroll to position [159, 0]
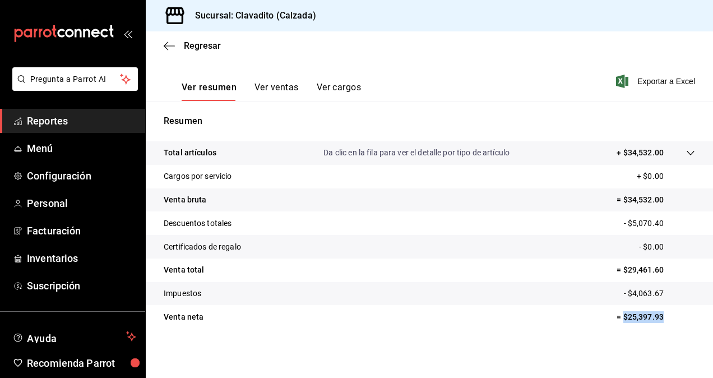
drag, startPoint x: 616, startPoint y: 316, endPoint x: 654, endPoint y: 317, distance: 38.1
click at [654, 317] on p "= $25,397.93" at bounding box center [656, 317] width 79 height 12
copy p "$25,397.93"
